Goal: Entertainment & Leisure: Consume media (video, audio)

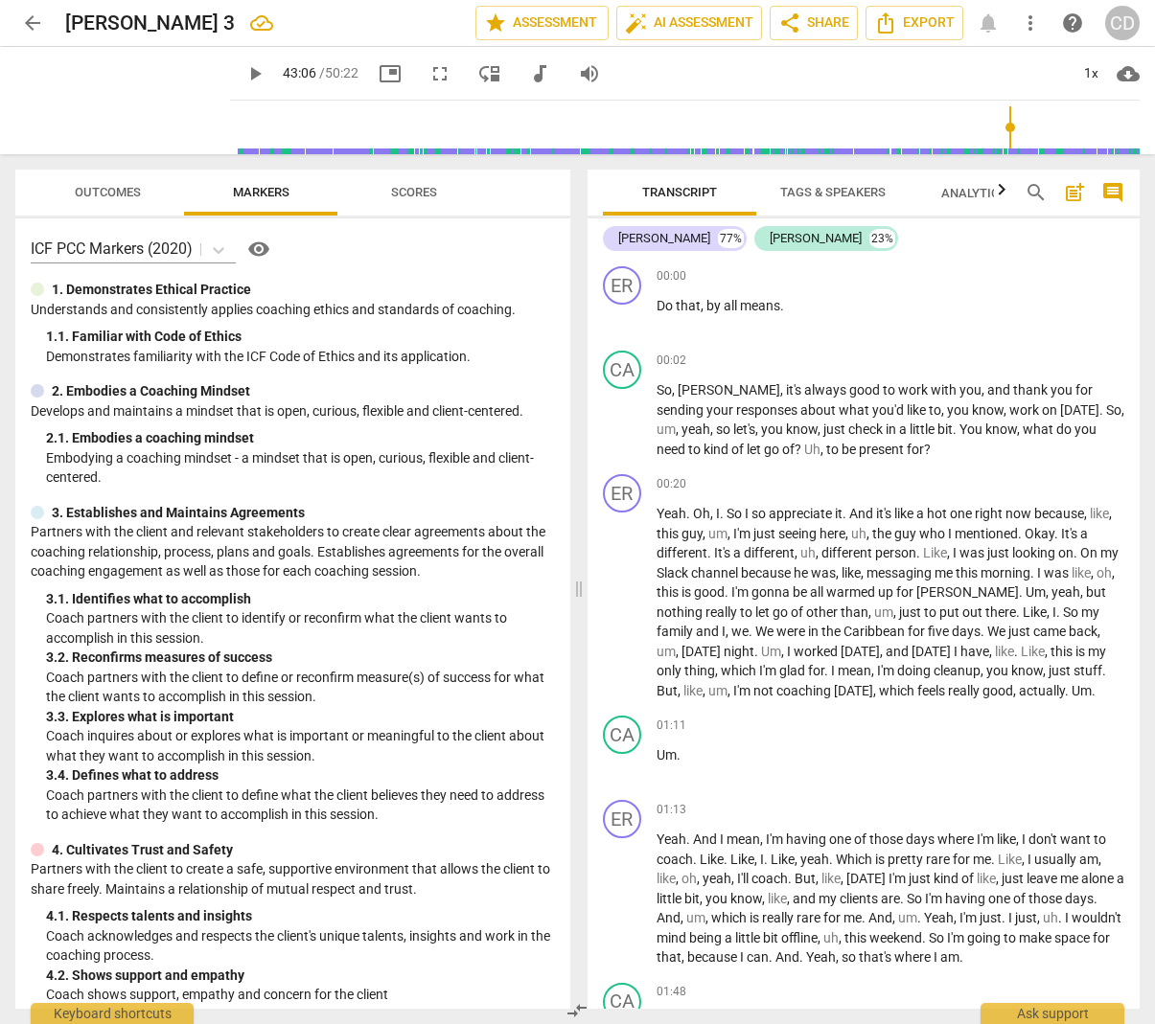
scroll to position [23056, 0]
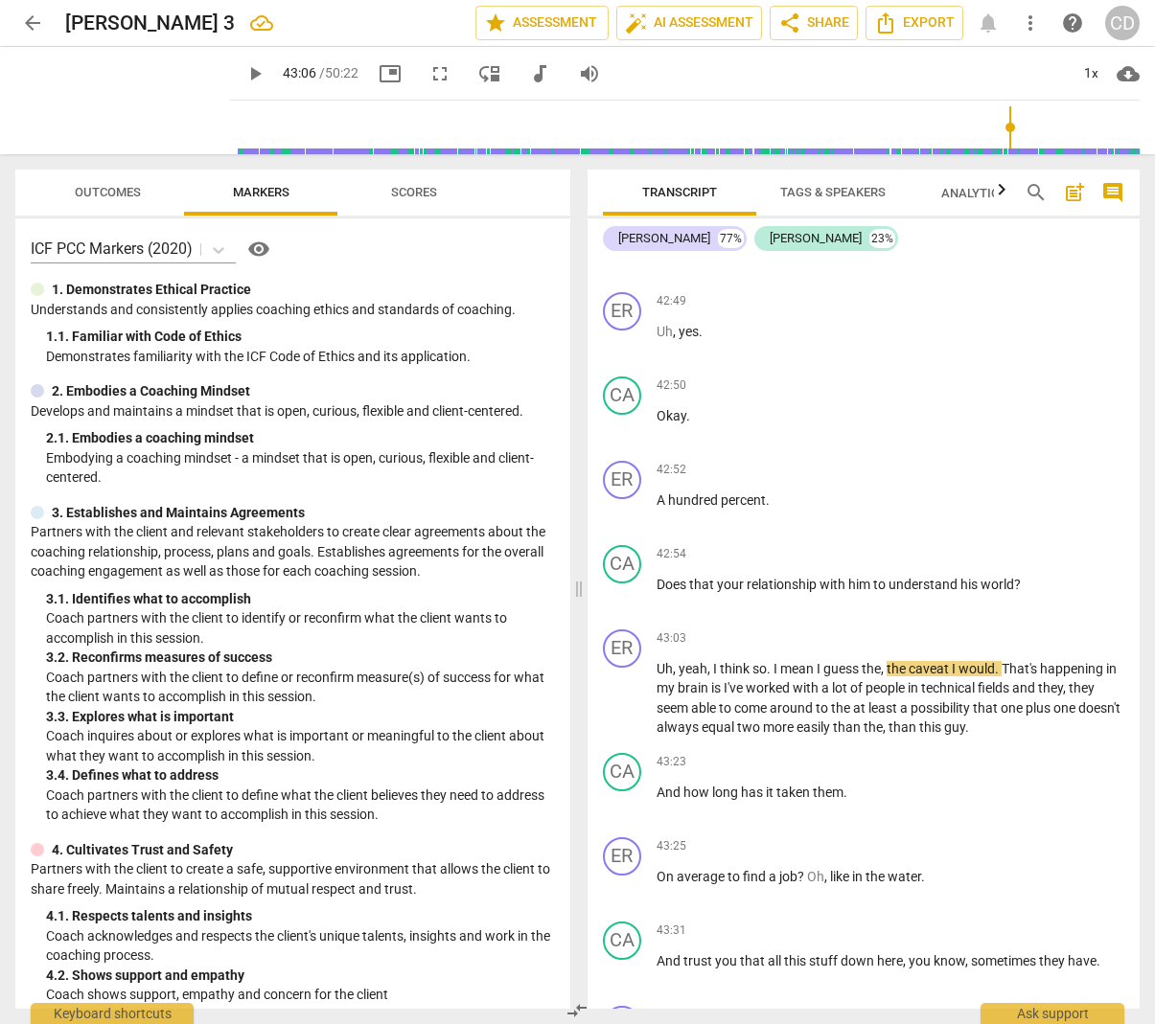
click at [243, 76] on span "play_arrow" at bounding box center [254, 73] width 23 height 23
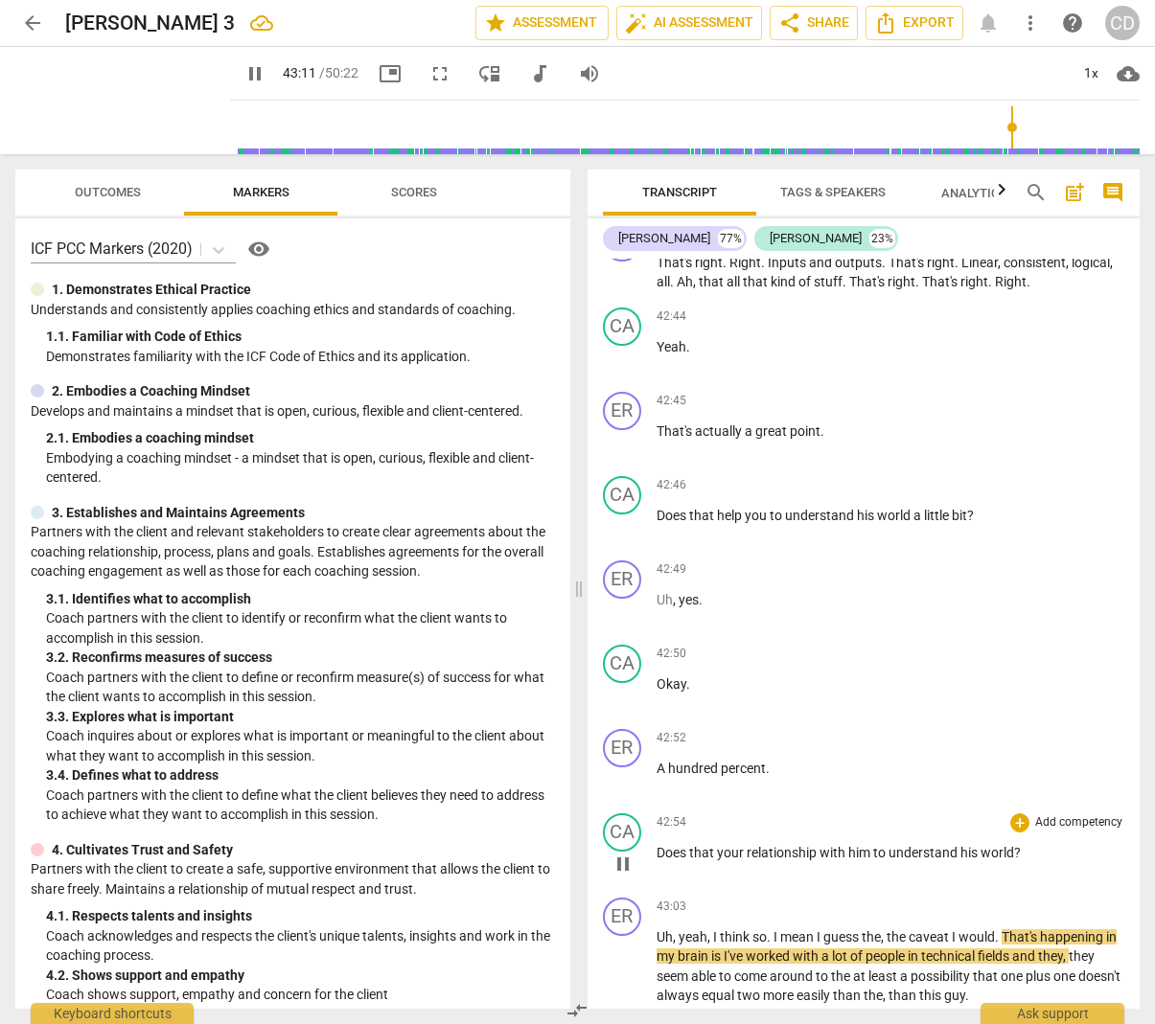
scroll to position [22673, 0]
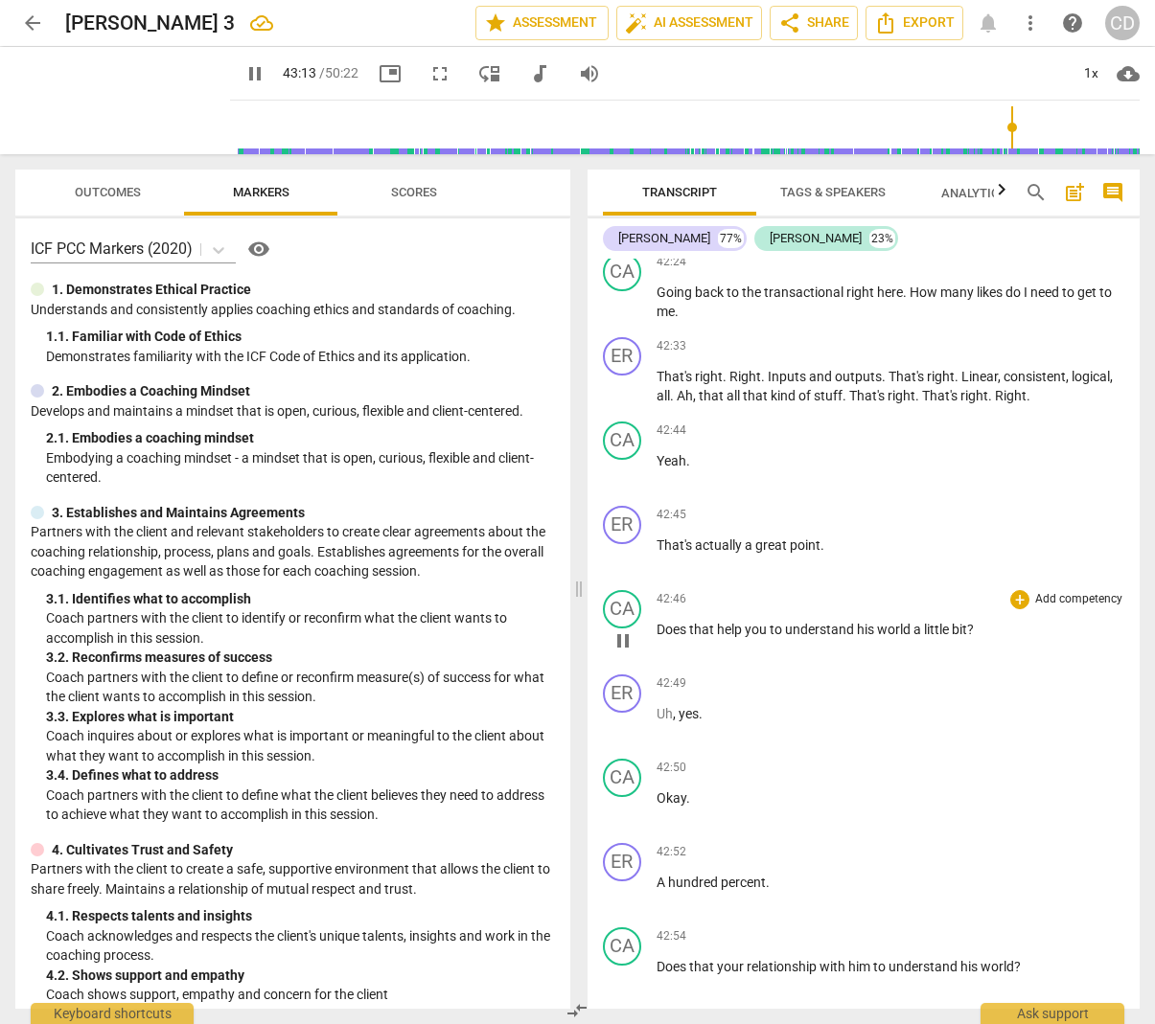
click at [762, 622] on span "you" at bounding box center [757, 629] width 25 height 15
click at [711, 622] on span "that" at bounding box center [703, 629] width 28 height 15
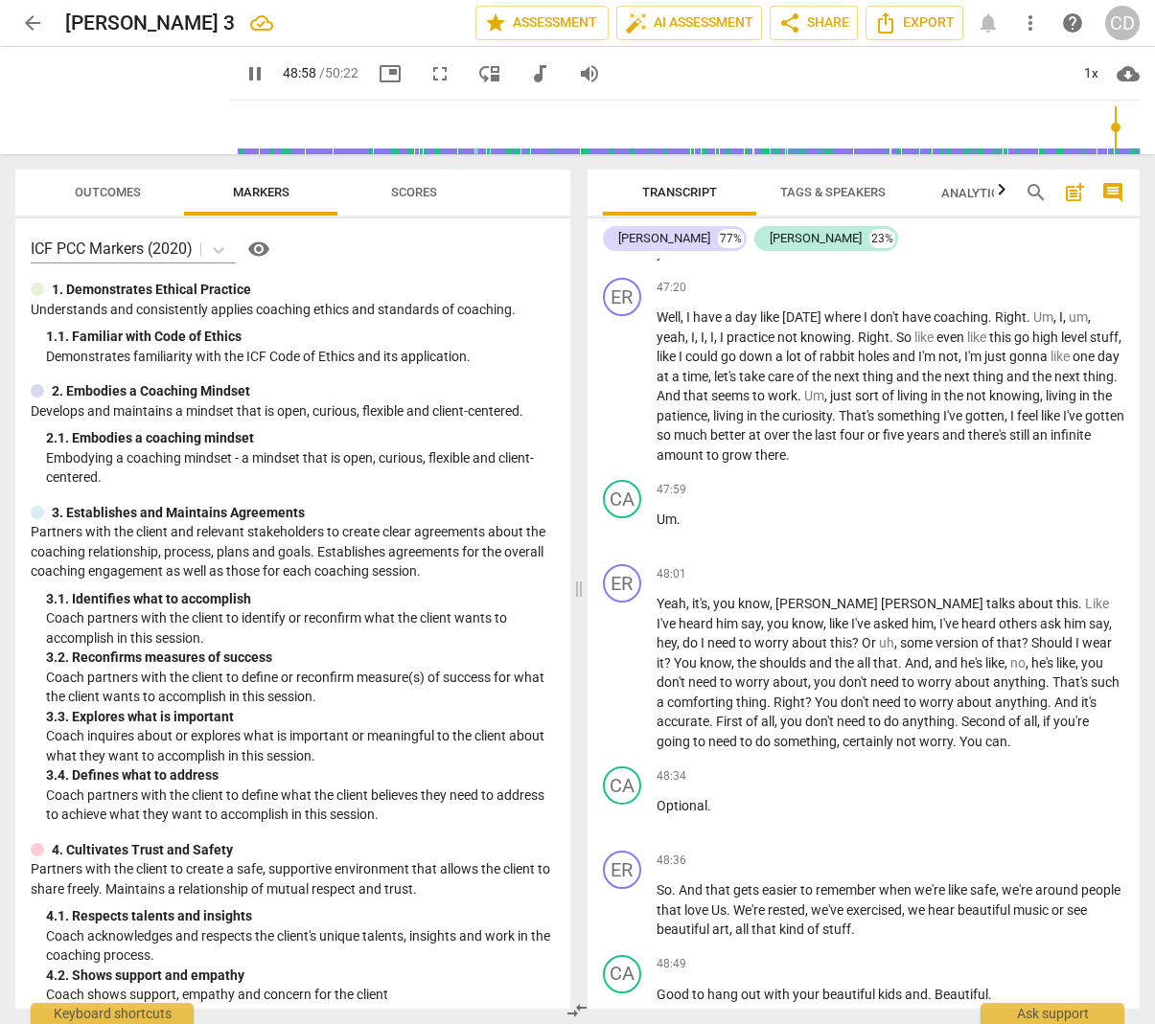
scroll to position [26520, 0]
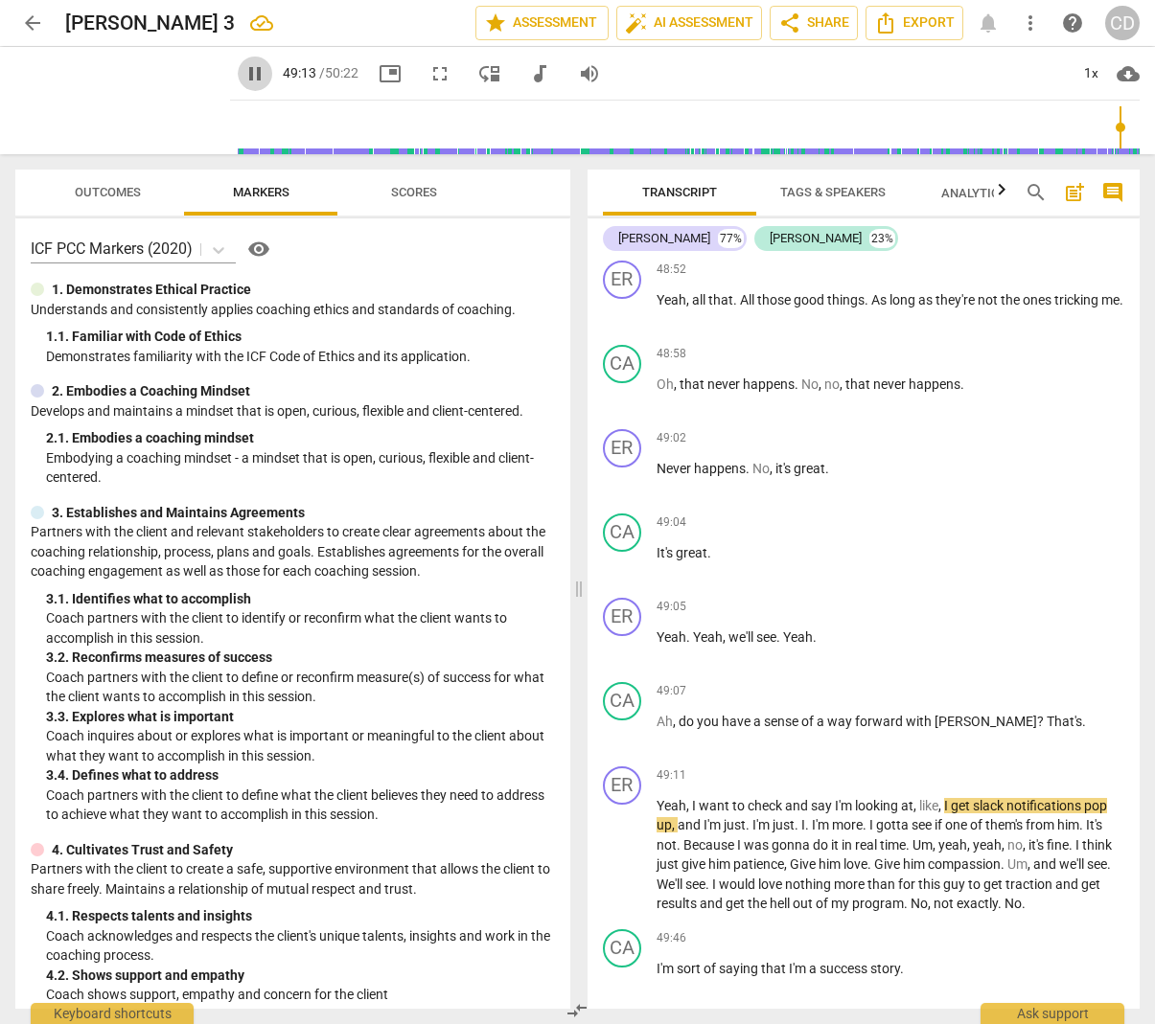
click at [243, 73] on span "pause" at bounding box center [254, 73] width 23 height 23
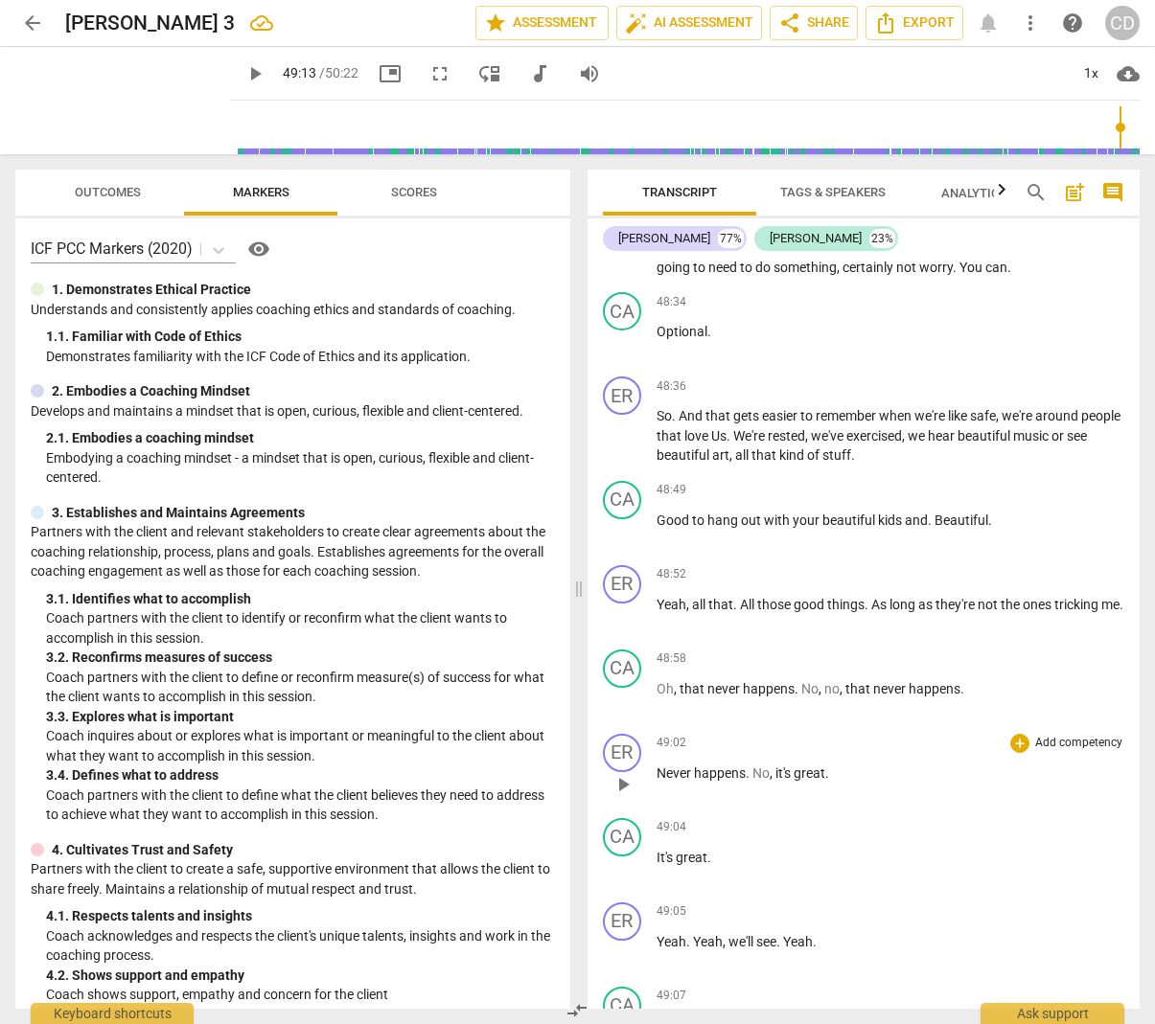
scroll to position [26215, 0]
click at [681, 482] on div "48:49 + Add competency keyboard_arrow_right Good to hang out with your beautifu…" at bounding box center [890, 516] width 469 height 69
click at [684, 514] on span "Good" at bounding box center [673, 521] width 35 height 15
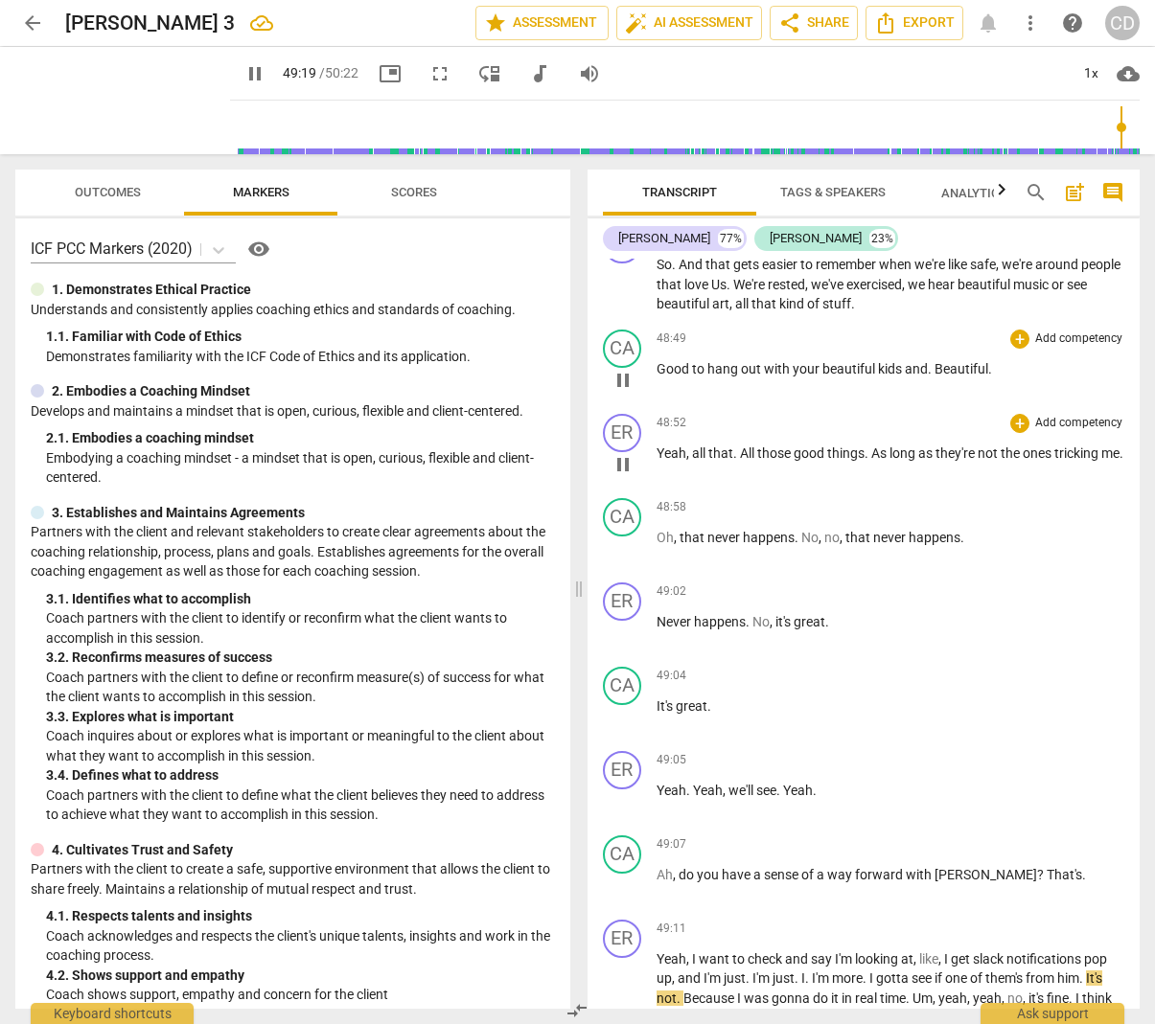
scroll to position [26368, 0]
click at [683, 866] on span "do" at bounding box center [687, 873] width 18 height 15
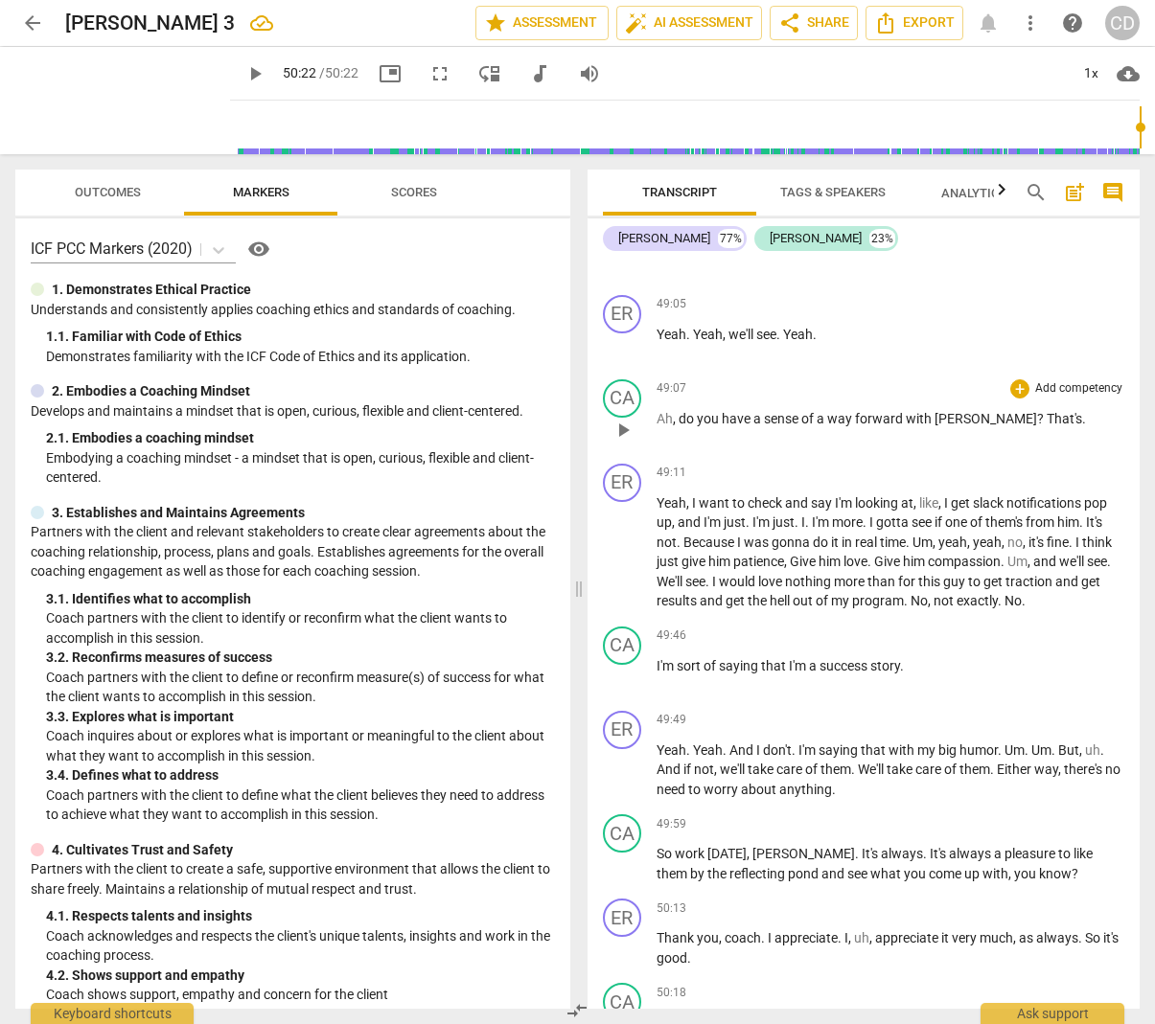
type input "3022"
